Goal: Entertainment & Leisure: Consume media (video, audio)

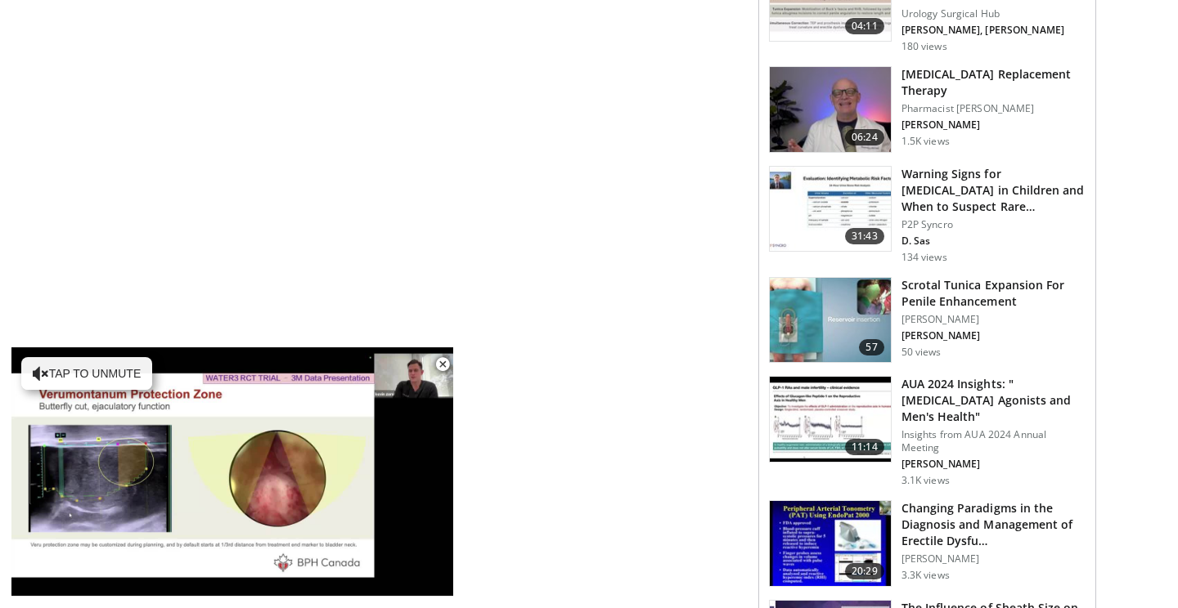
scroll to position [1145, 0]
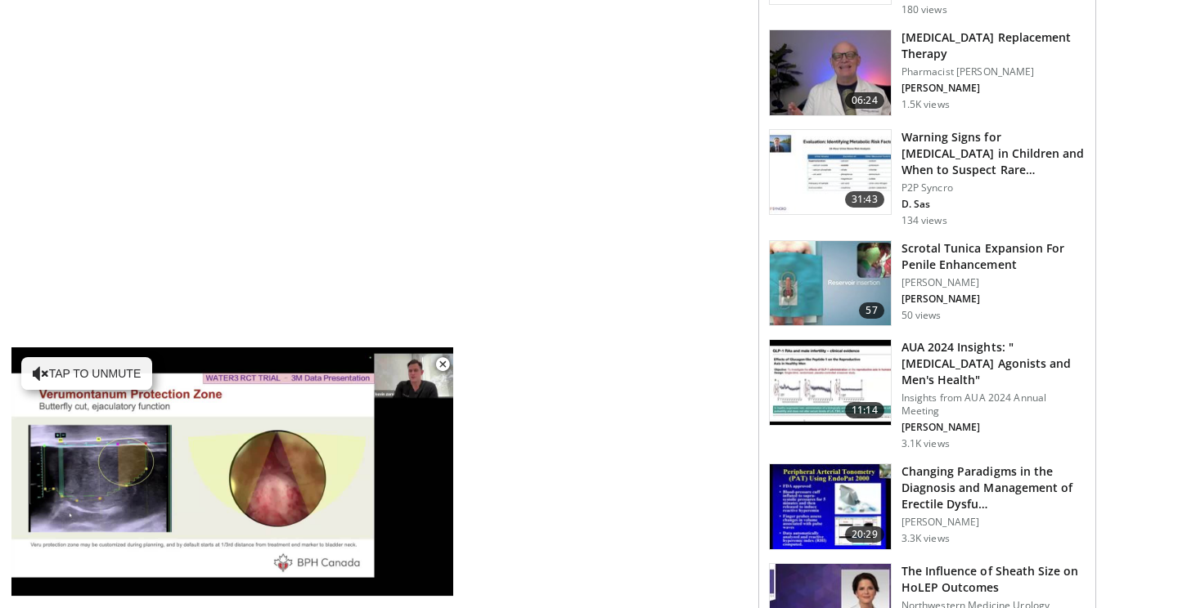
click at [828, 298] on img at bounding box center [830, 283] width 121 height 85
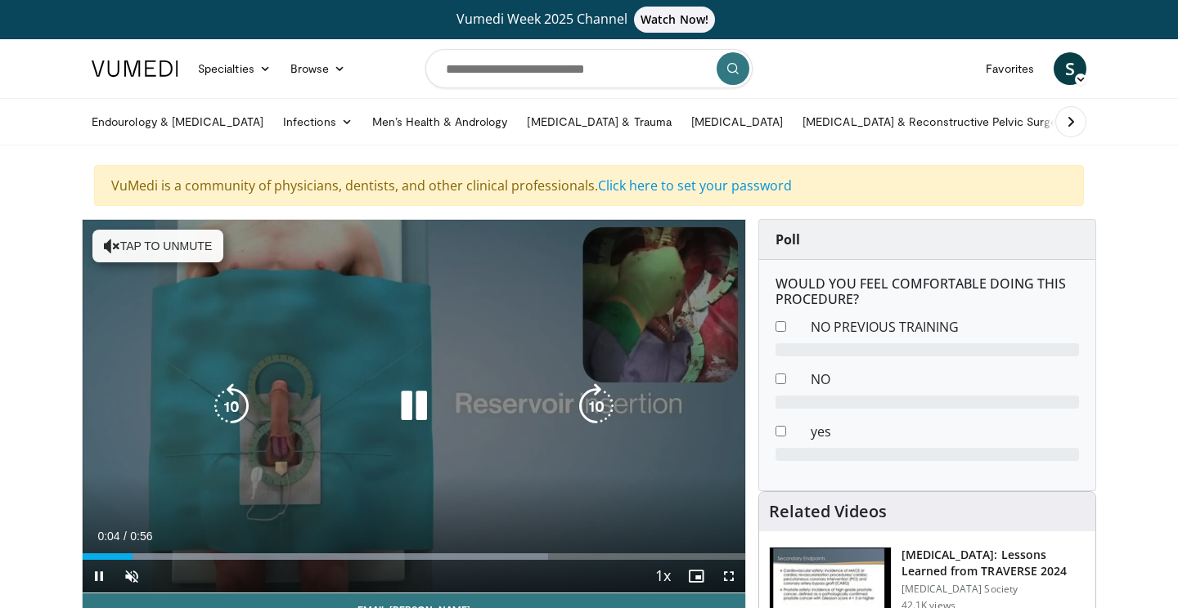
click at [119, 241] on button "Tap to unmute" at bounding box center [157, 246] width 131 height 33
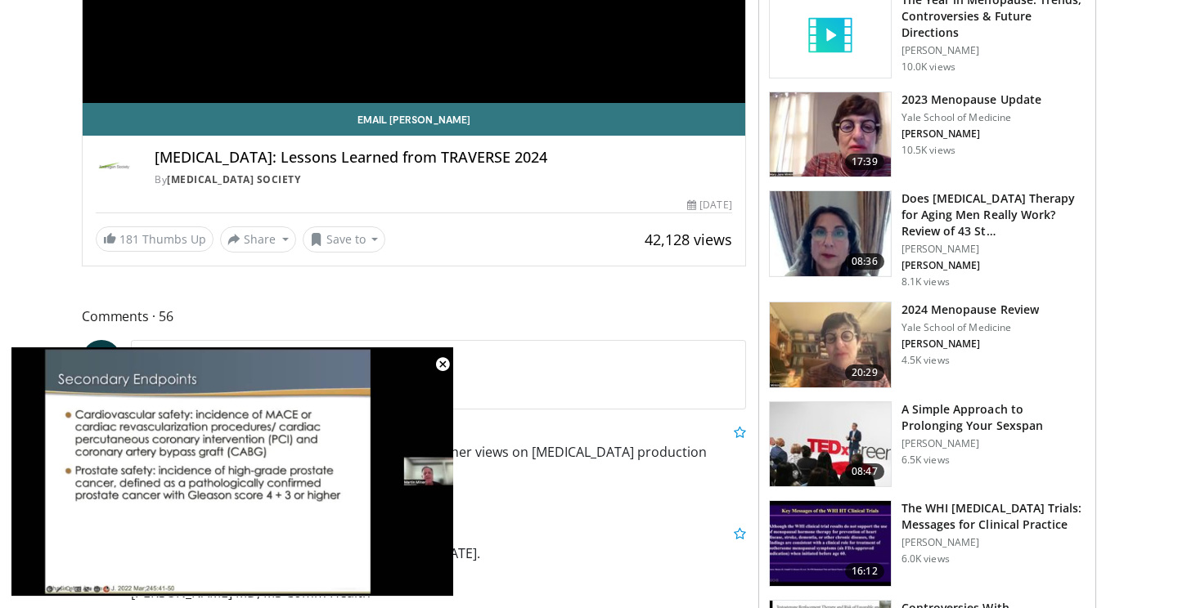
scroll to position [572, 0]
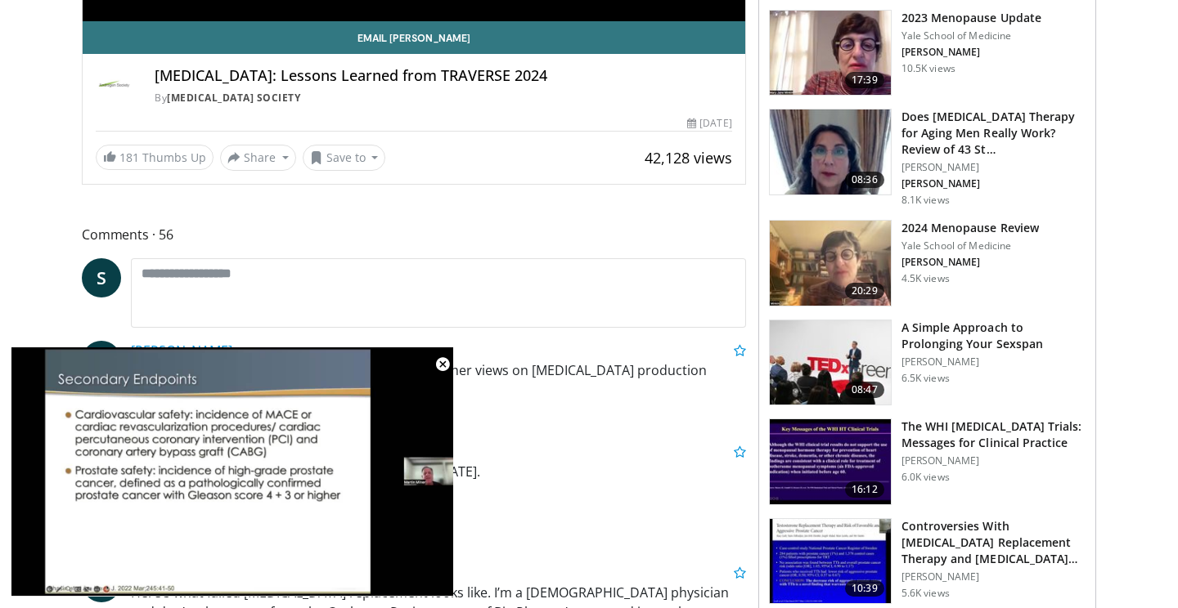
click at [871, 65] on img at bounding box center [830, 53] width 121 height 85
